Goal: Navigation & Orientation: Find specific page/section

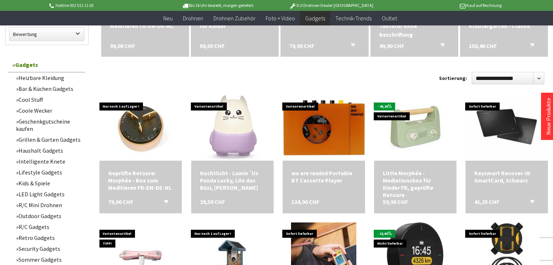
scroll to position [319, 0]
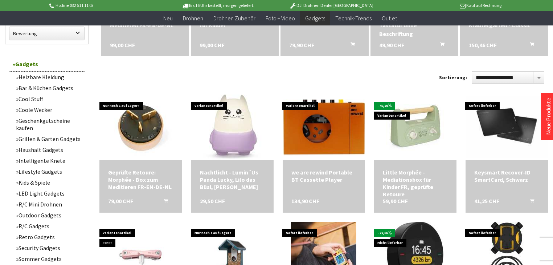
click at [32, 182] on link "Kids & Spiele" at bounding box center [48, 182] width 73 height 11
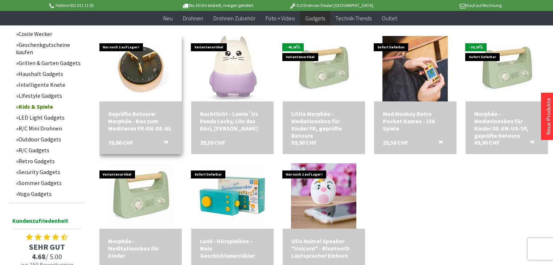
scroll to position [250, 0]
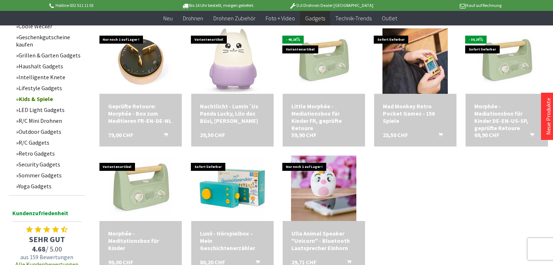
click at [38, 121] on link "R/C Mini Drohnen" at bounding box center [48, 120] width 73 height 11
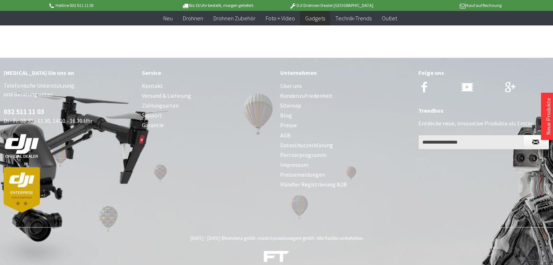
scroll to position [517, 0]
